Goal: Obtain resource: Obtain resource

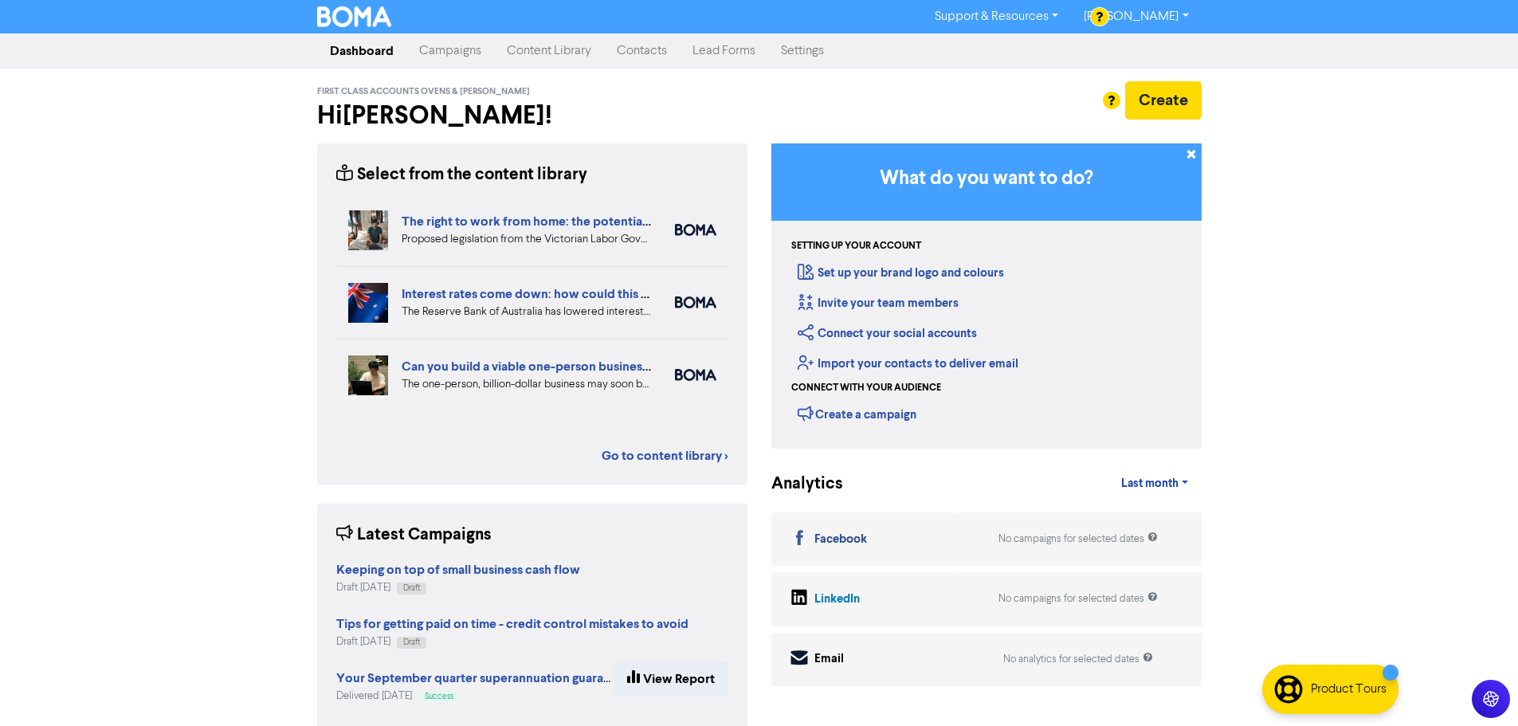
click at [531, 51] on link "Content Library" at bounding box center [549, 51] width 110 height 32
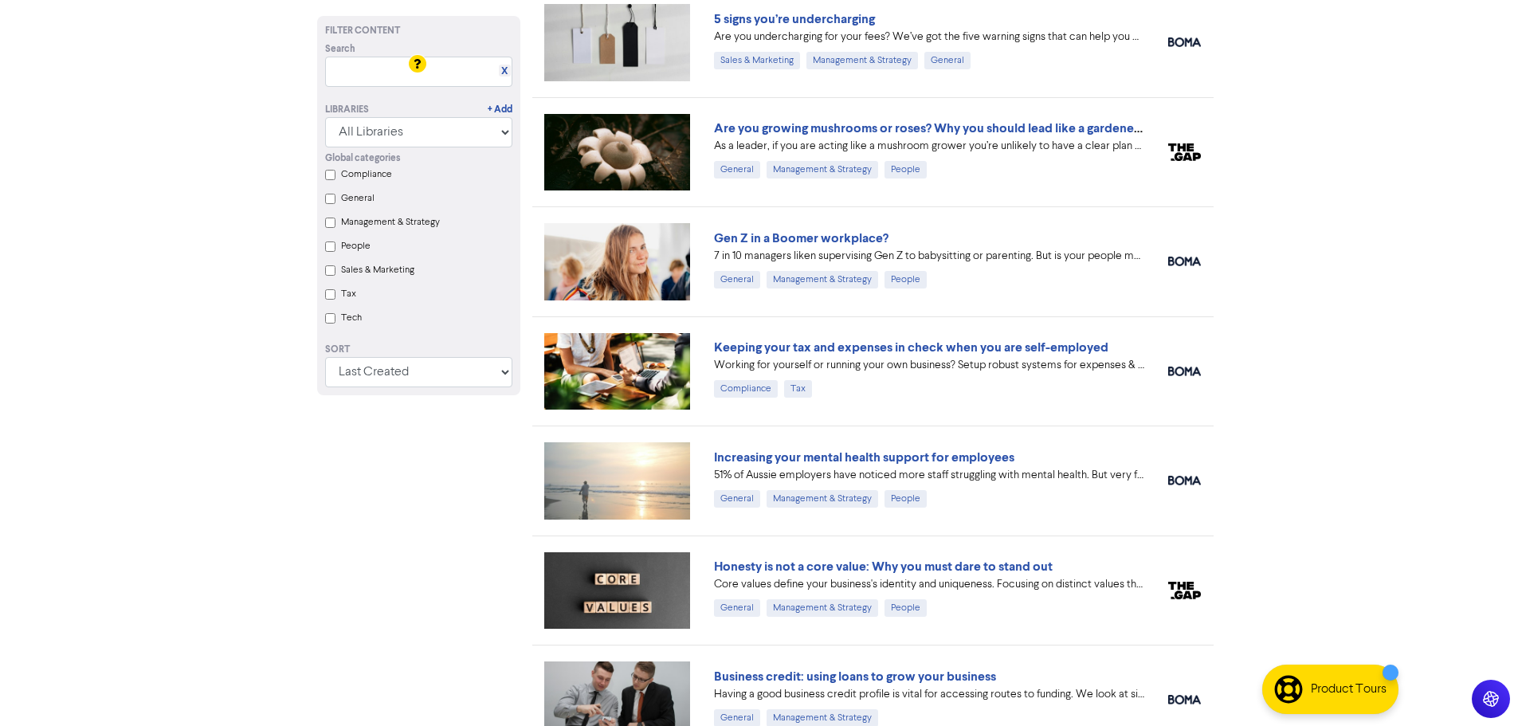
scroll to position [1196, 0]
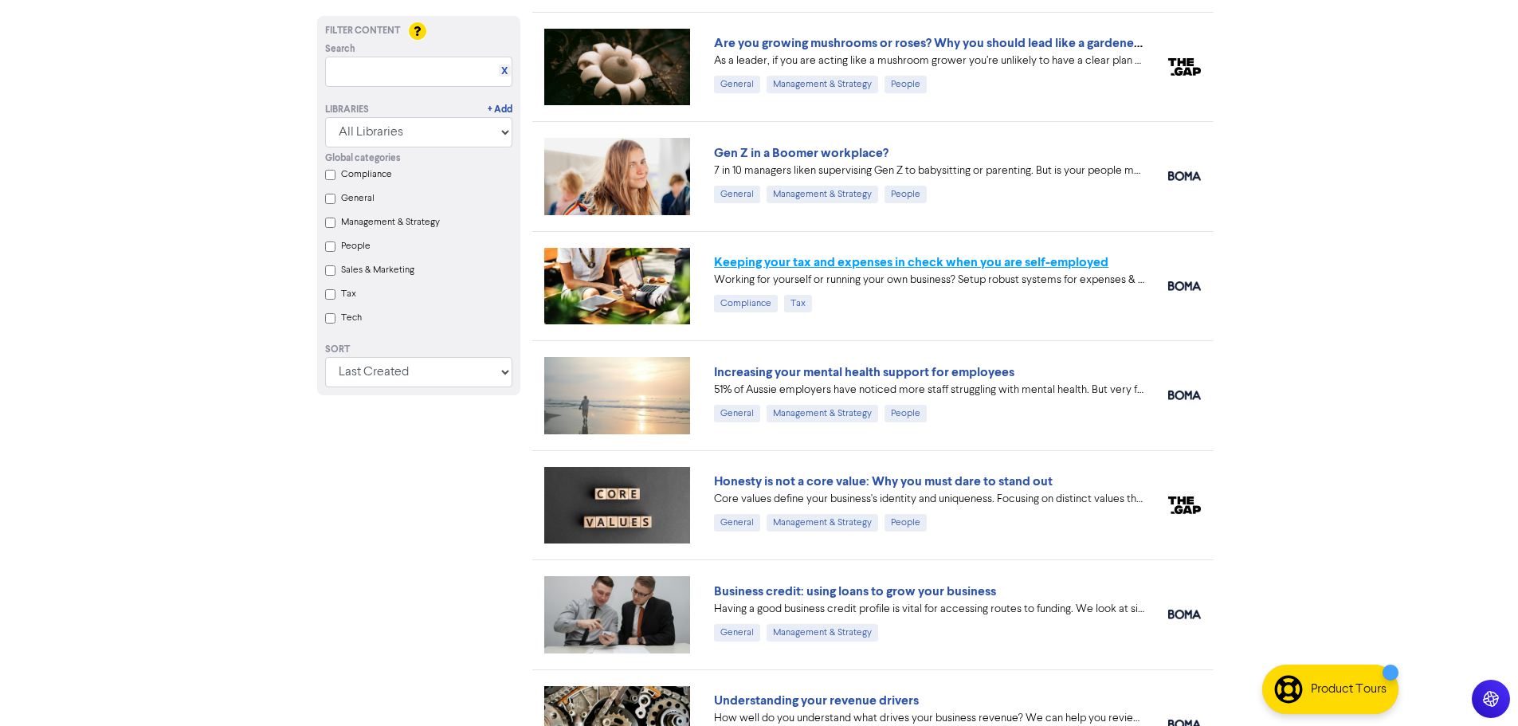
click at [874, 269] on link "Keeping your tax and expenses in check when you are self-employed" at bounding box center [911, 262] width 395 height 16
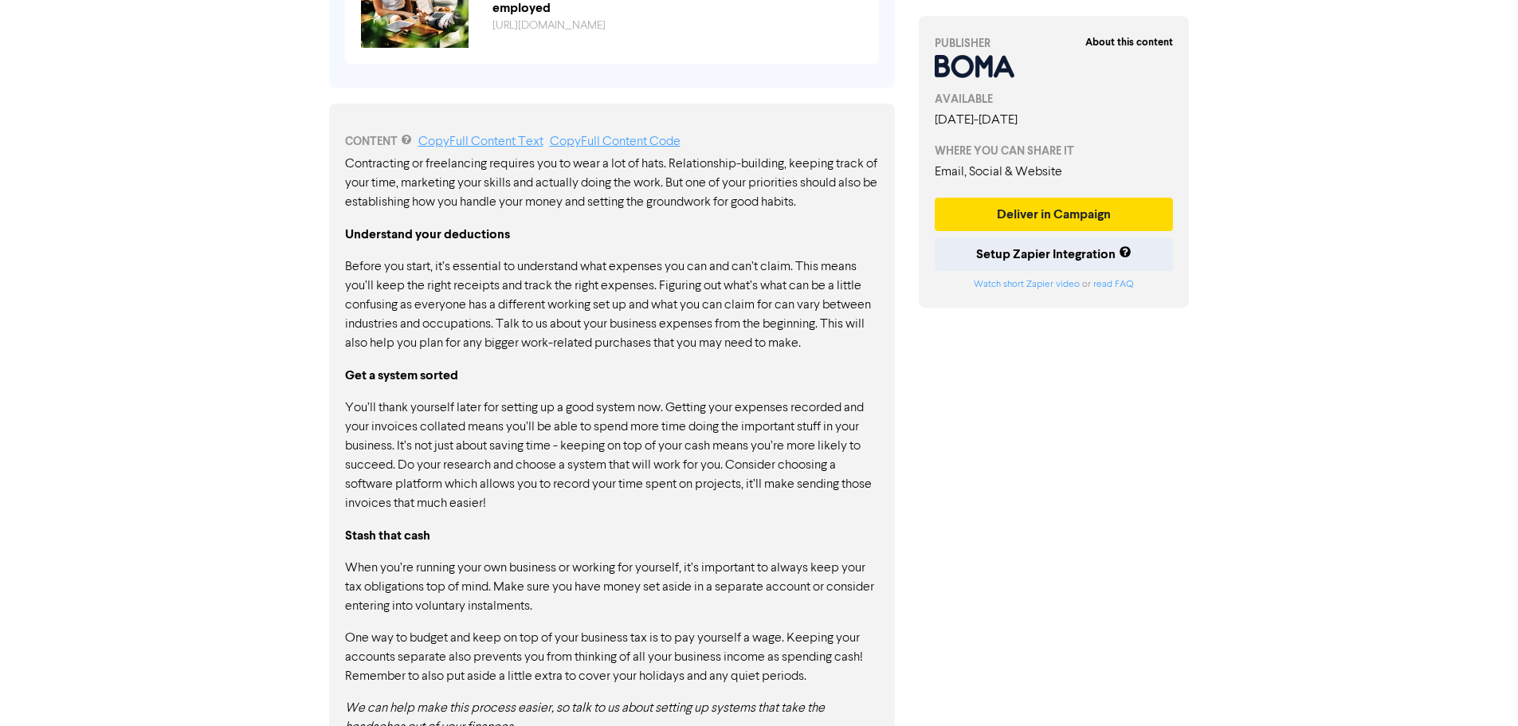
scroll to position [787, 0]
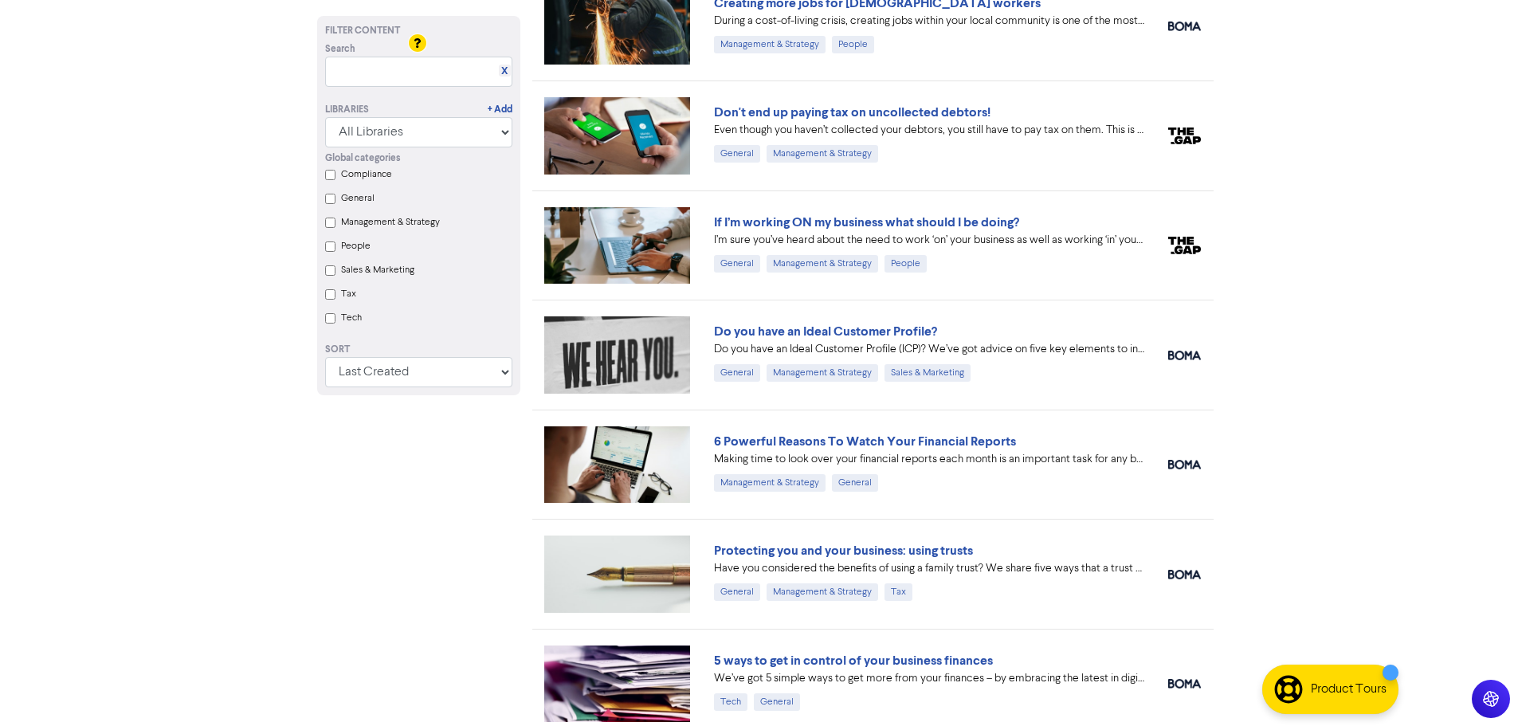
scroll to position [2015, 0]
